Goal: Task Accomplishment & Management: Use online tool/utility

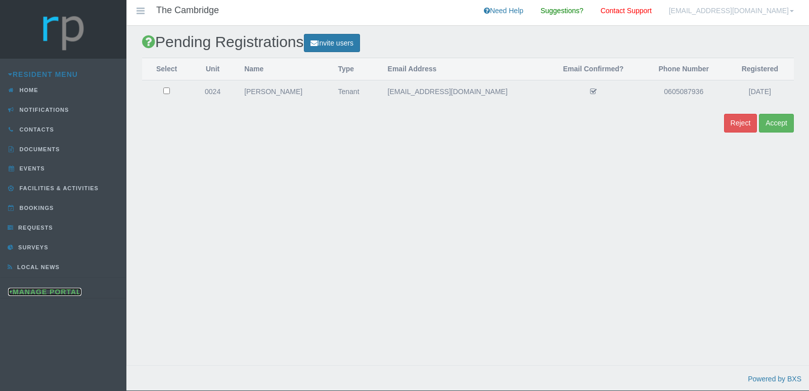
click at [8, 292] on icon at bounding box center [10, 291] width 5 height 7
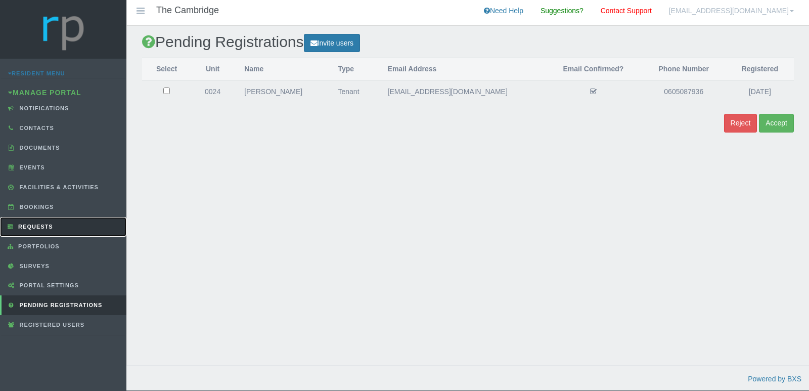
click at [43, 228] on span "Requests" at bounding box center [34, 227] width 37 height 6
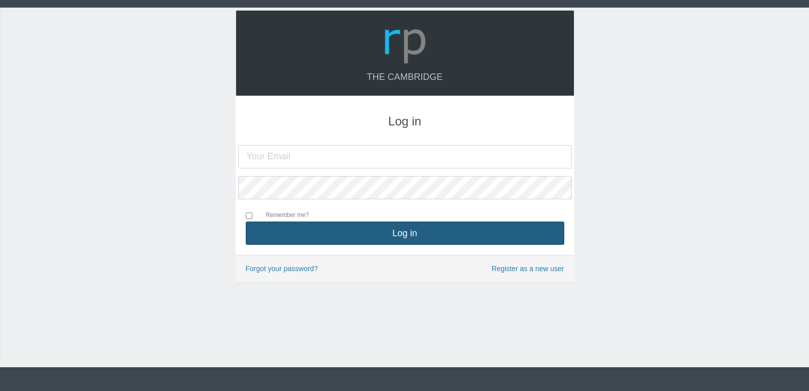
type input "[EMAIL_ADDRESS][DOMAIN_NAME]"
click at [361, 233] on button "Log in" at bounding box center [405, 233] width 319 height 23
